Goal: Task Accomplishment & Management: Manage account settings

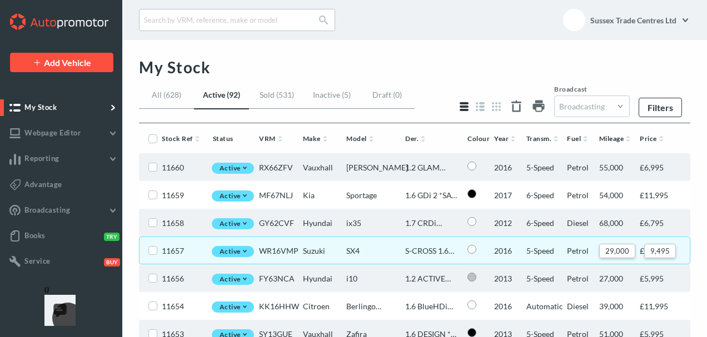
click at [650, 250] on span "9,495" at bounding box center [660, 251] width 32 height 14
click at [654, 250] on input "9,495" at bounding box center [661, 253] width 42 height 18
type input "8995"
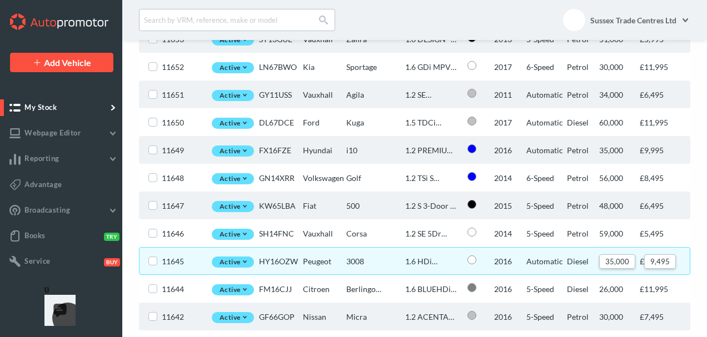
scroll to position [110, 0]
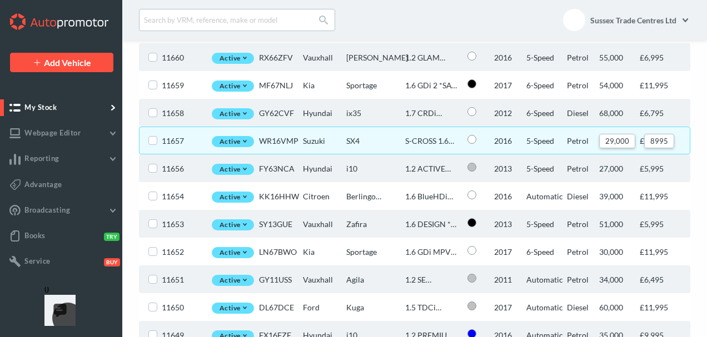
click at [151, 139] on label at bounding box center [152, 140] width 9 height 9
click at [151, 139] on input "checkbox" at bounding box center [151, 139] width 7 height 7
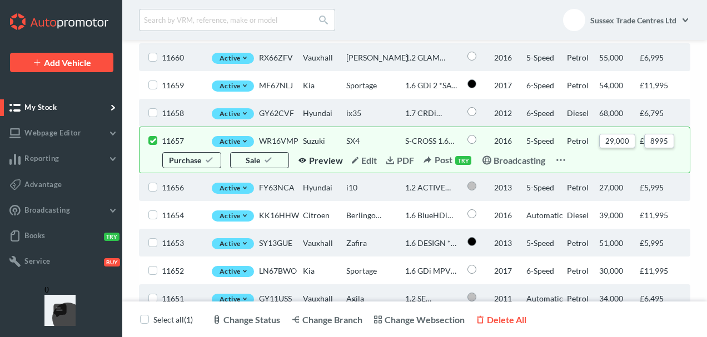
click at [335, 162] on span "Preview" at bounding box center [326, 160] width 34 height 11
checkbox input "false"
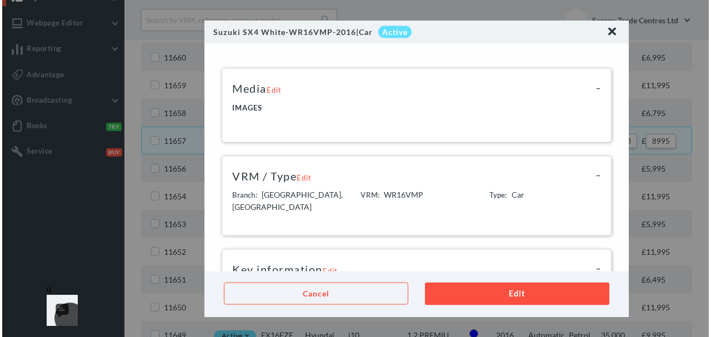
scroll to position [0, 0]
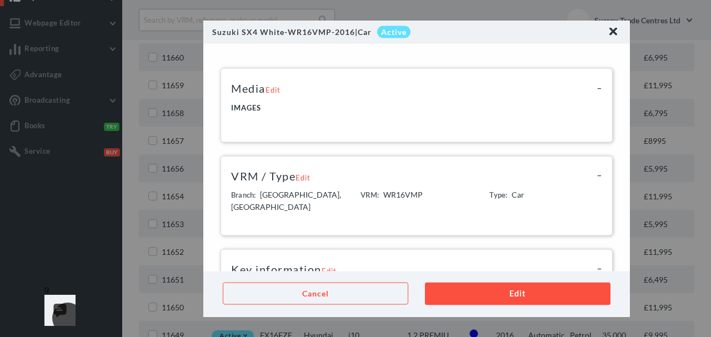
click at [611, 29] on img at bounding box center [614, 31] width 8 height 8
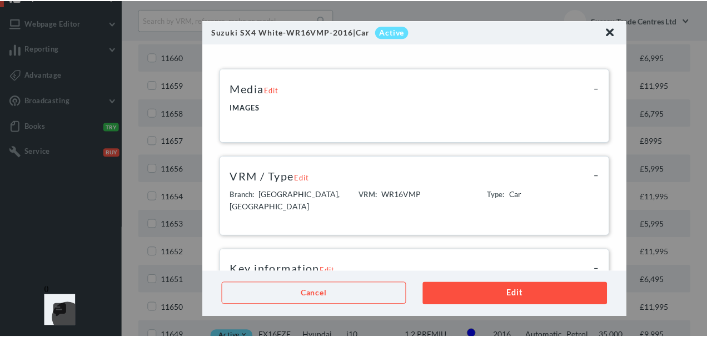
scroll to position [110, 0]
